Goal: Task Accomplishment & Management: Use online tool/utility

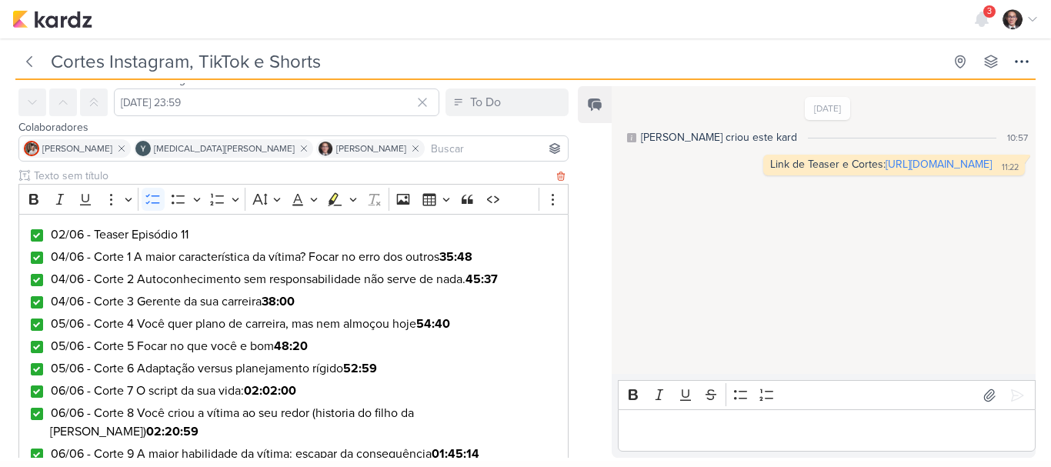
scroll to position [77, 0]
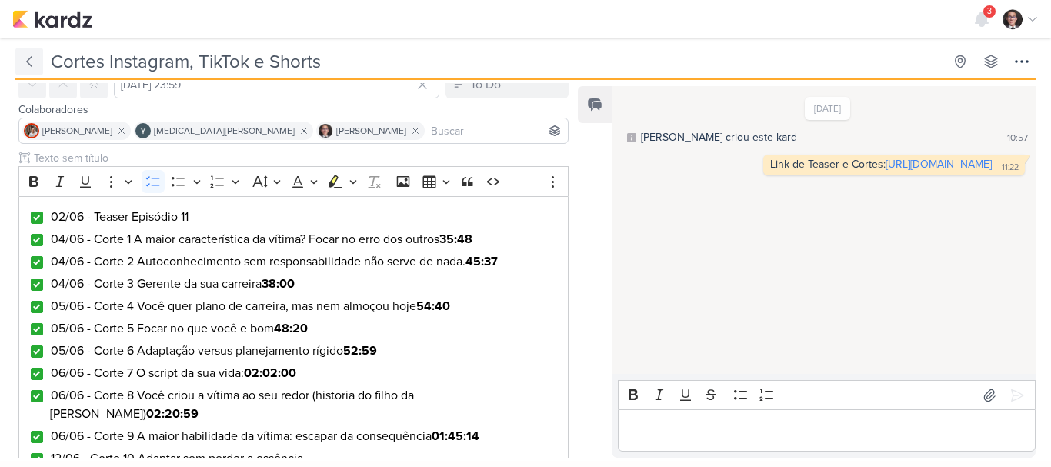
click at [28, 65] on icon at bounding box center [29, 61] width 15 height 15
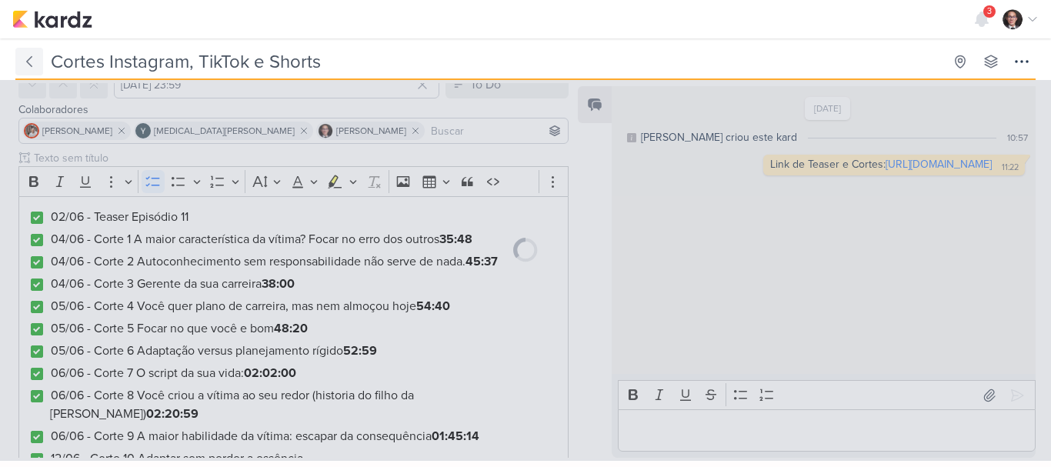
type input "Marshmallow na Fogueira - [DATE]"
type input "[DATE] 23:59"
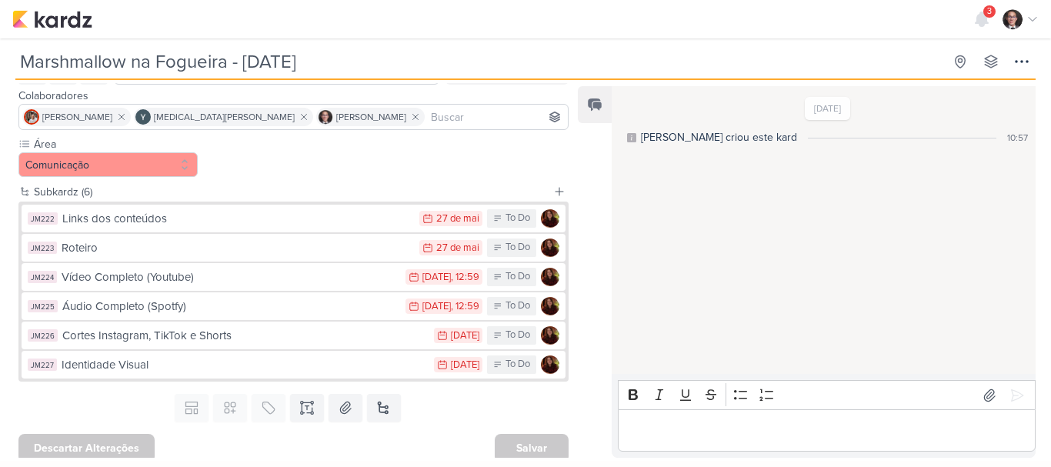
scroll to position [98, 0]
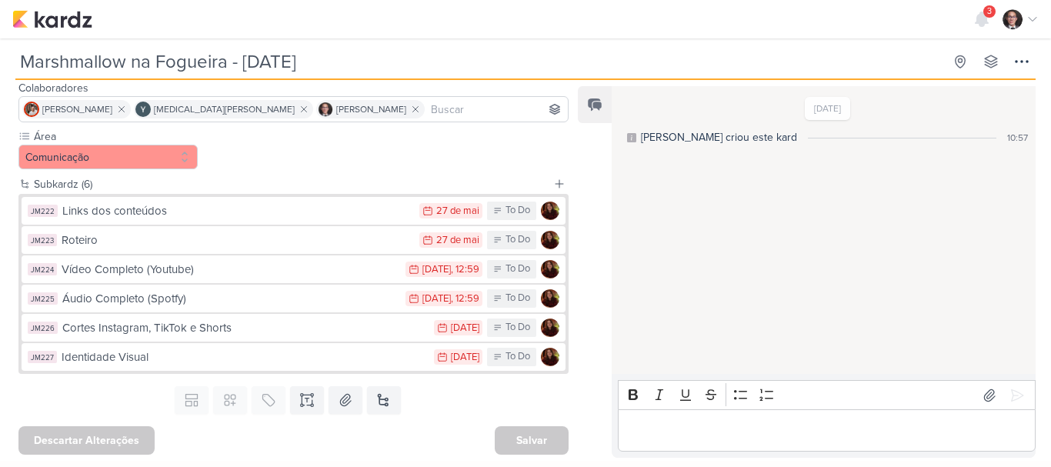
drag, startPoint x: 78, startPoint y: 62, endPoint x: 77, endPoint y: 38, distance: 23.1
click at [77, 56] on input "Marshmallow na Fogueira - [DATE]" at bounding box center [479, 62] width 928 height 28
drag, startPoint x: 77, startPoint y: 38, endPoint x: 75, endPoint y: 18, distance: 20.8
click at [77, 38] on body "1.99.0 3 Centro de Notificações somente não lidas marcar todas como lidas" at bounding box center [525, 230] width 1051 height 461
click at [75, 18] on img at bounding box center [52, 19] width 80 height 18
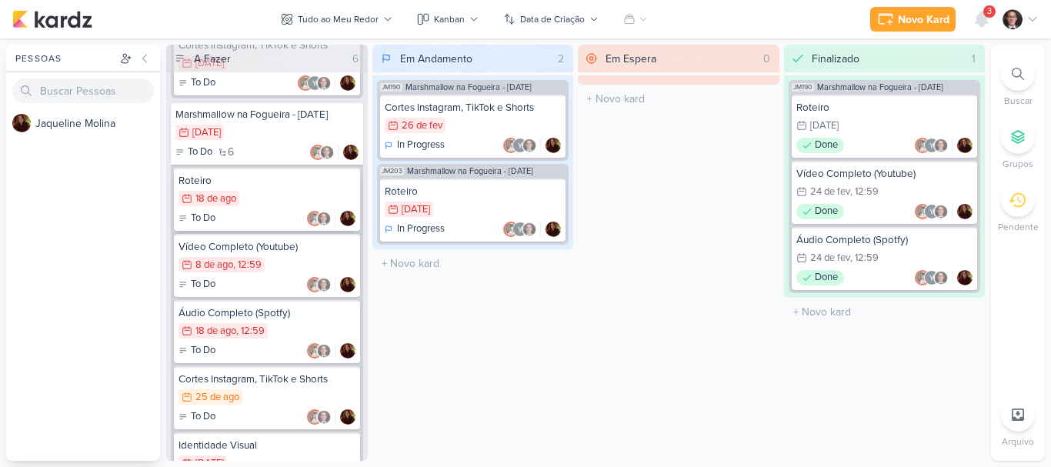
scroll to position [1931, 0]
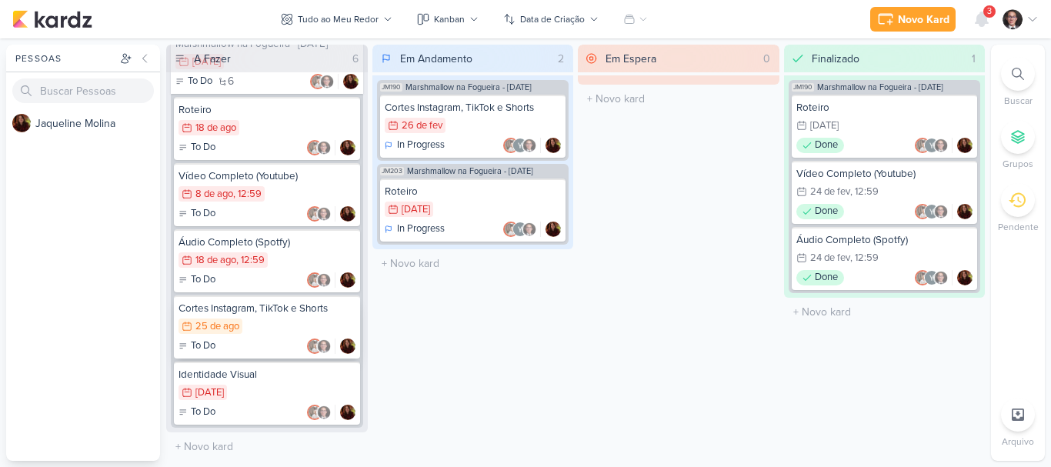
click at [246, 339] on div "To Do" at bounding box center [266, 346] width 177 height 15
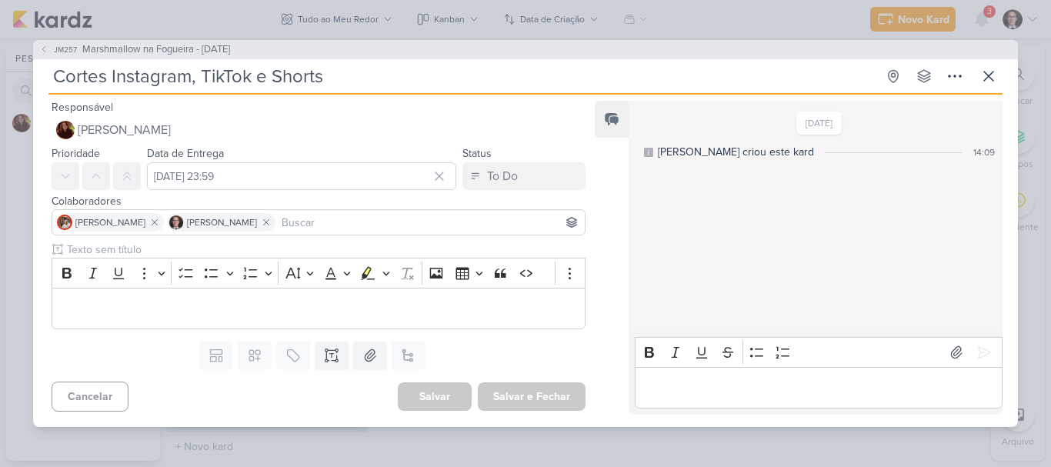
click at [0, 249] on div "JM257 Marshmallow na Fogueira - Julho 2025 Cortes Instagram, TikTok e Shorts Cr…" at bounding box center [525, 233] width 1051 height 467
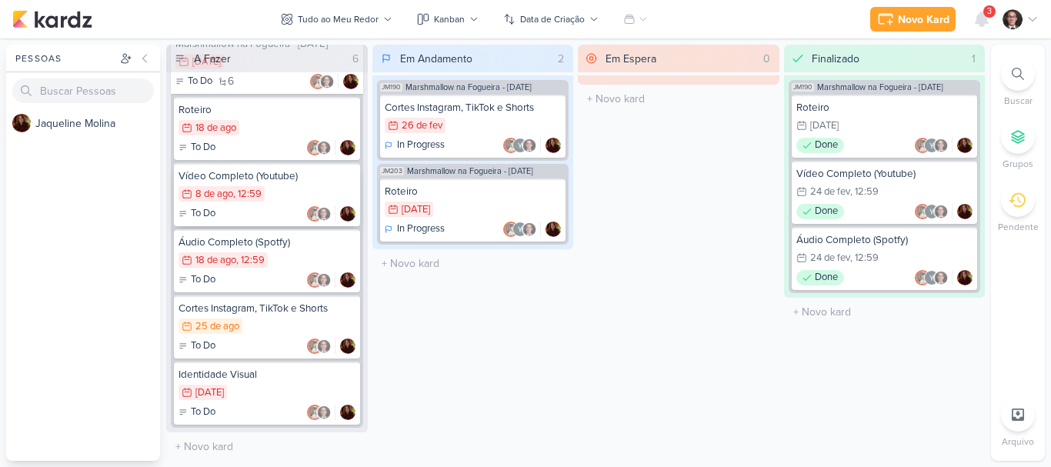
click at [252, 205] on div "Vídeo Completo (Youtube) 8/8 8 de ago , 12:59 To Do" at bounding box center [267, 194] width 186 height 63
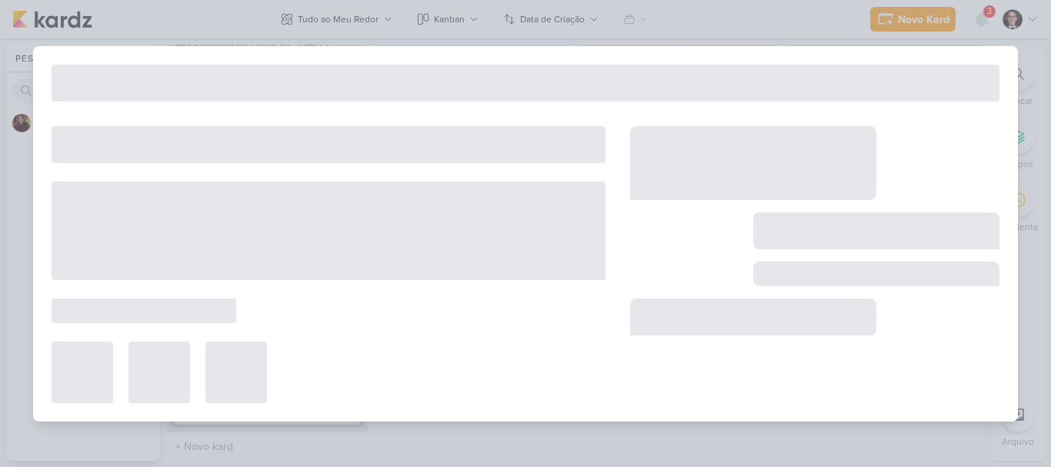
click at [252, 205] on div at bounding box center [329, 231] width 554 height 98
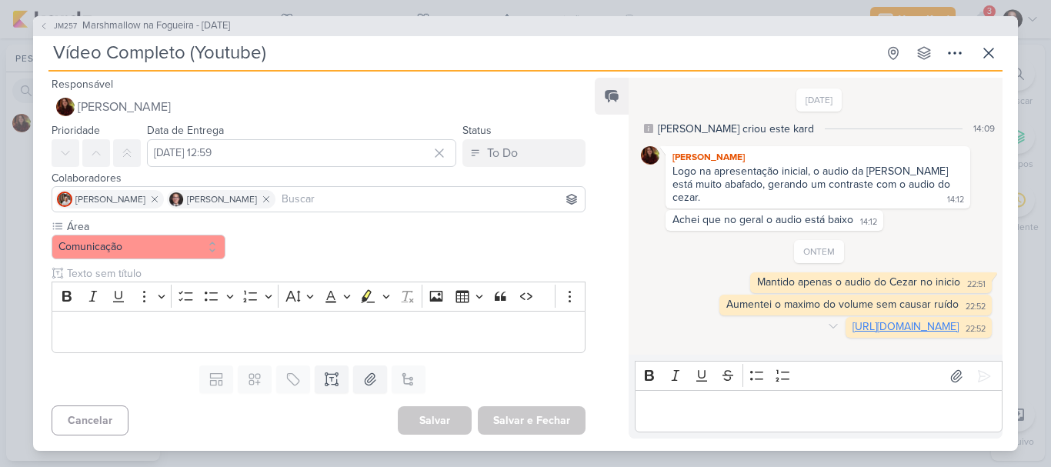
click at [852, 320] on link "https://drive.google.com/drive/folders/1DSrot1SAdUAc1KYxVhSZg-VvK6YWu7nN" at bounding box center [905, 326] width 106 height 13
click at [0, 86] on div "JM257 Marshmallow na Fogueira - Julho 2025 Vídeo Completo (Youtube) Criado por …" at bounding box center [525, 233] width 1051 height 467
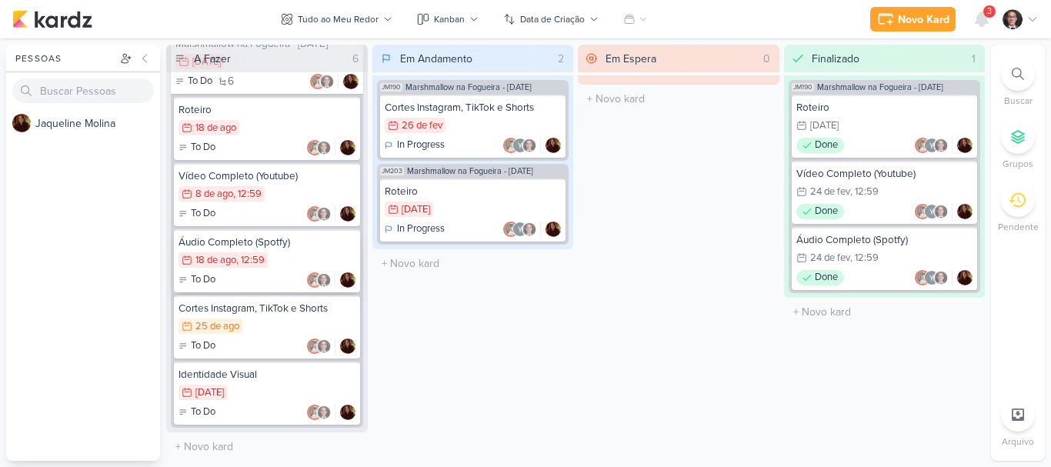
click at [249, 278] on div "To Do" at bounding box center [266, 279] width 177 height 15
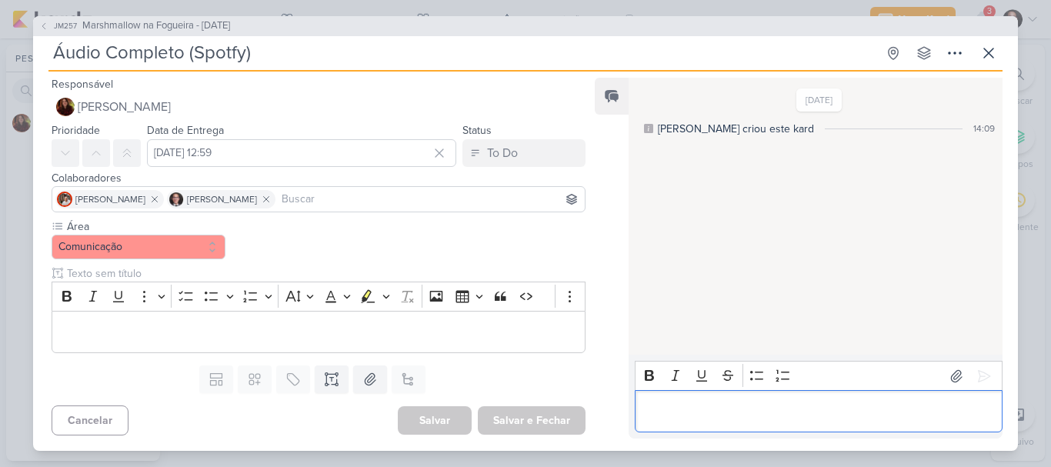
click at [711, 409] on p "Editor editing area: main" at bounding box center [818, 411] width 352 height 18
click at [651, 412] on p "Editor editing area: main" at bounding box center [818, 411] width 352 height 18
drag, startPoint x: 734, startPoint y: 402, endPoint x: 686, endPoint y: 375, distance: 54.8
click at [732, 402] on p "Editor editing area: main" at bounding box center [818, 411] width 352 height 18
